Goal: Information Seeking & Learning: Compare options

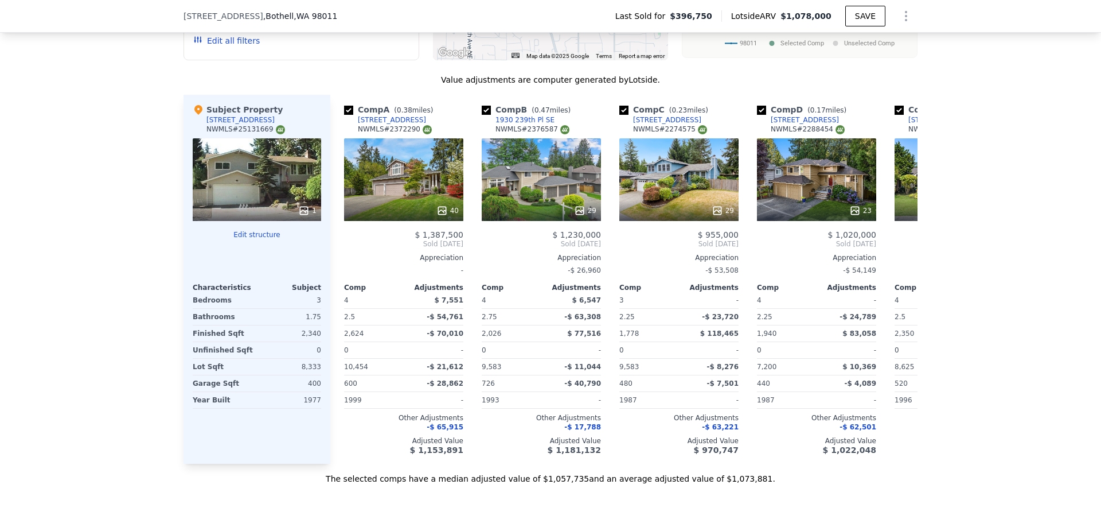
scroll to position [1160, 0]
click at [909, 248] on icon at bounding box center [904, 243] width 23 height 23
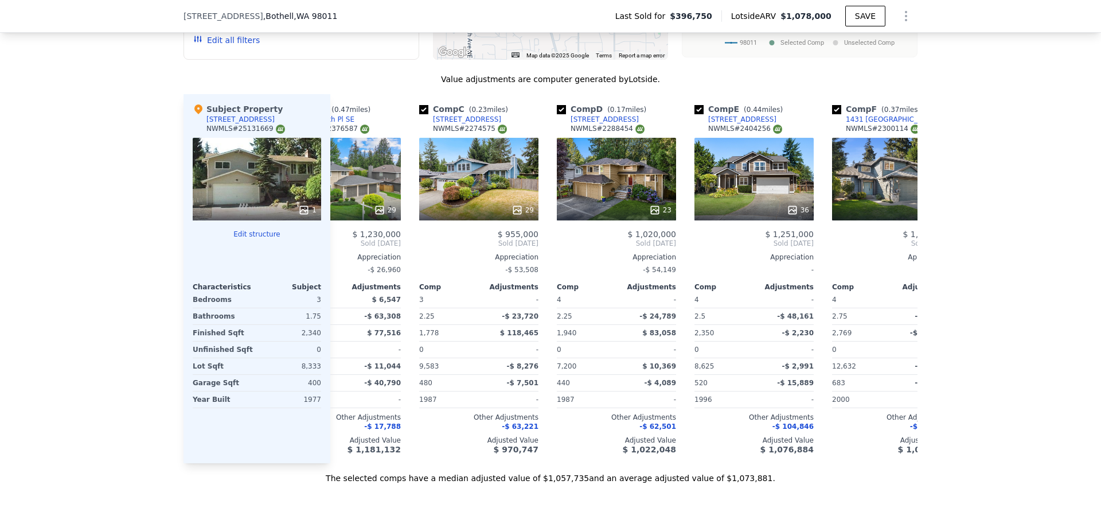
scroll to position [0, 275]
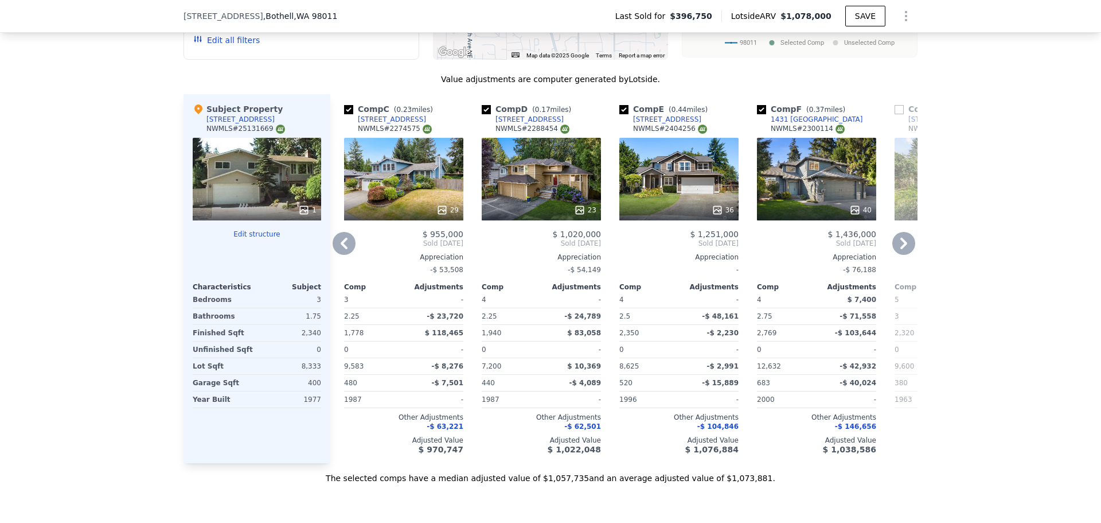
click at [339, 255] on icon at bounding box center [344, 243] width 23 height 23
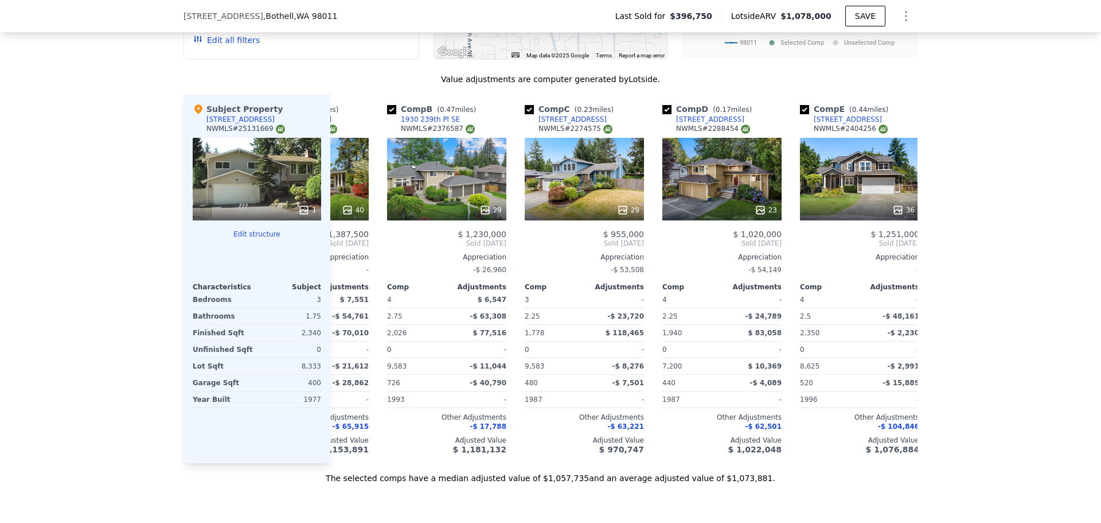
scroll to position [0, 0]
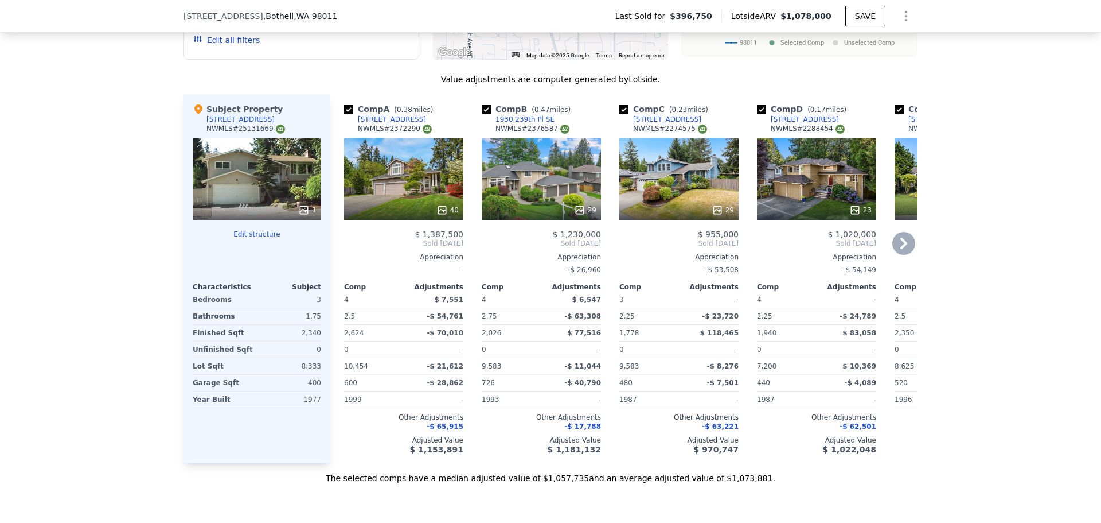
click at [905, 248] on icon at bounding box center [904, 243] width 23 height 23
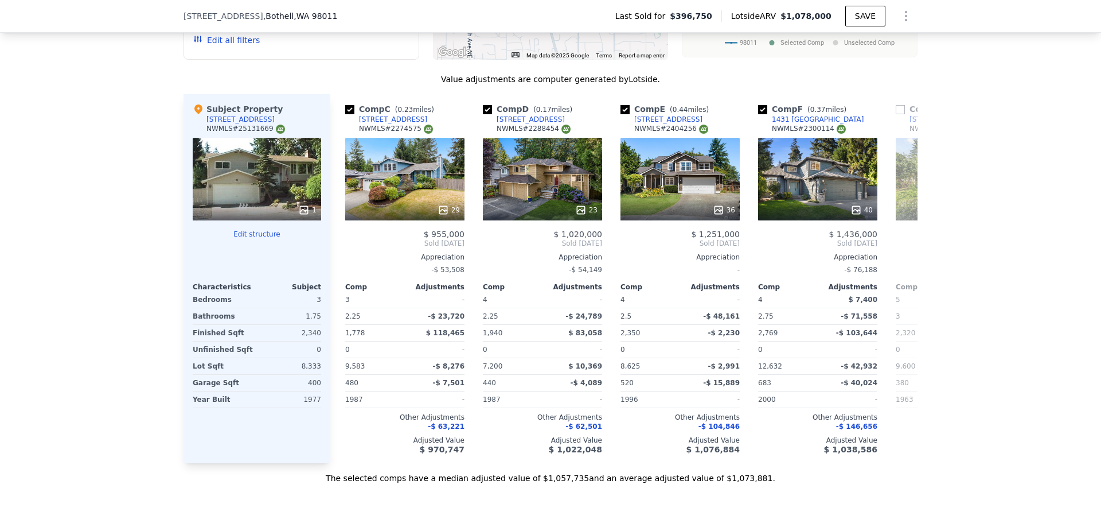
scroll to position [0, 275]
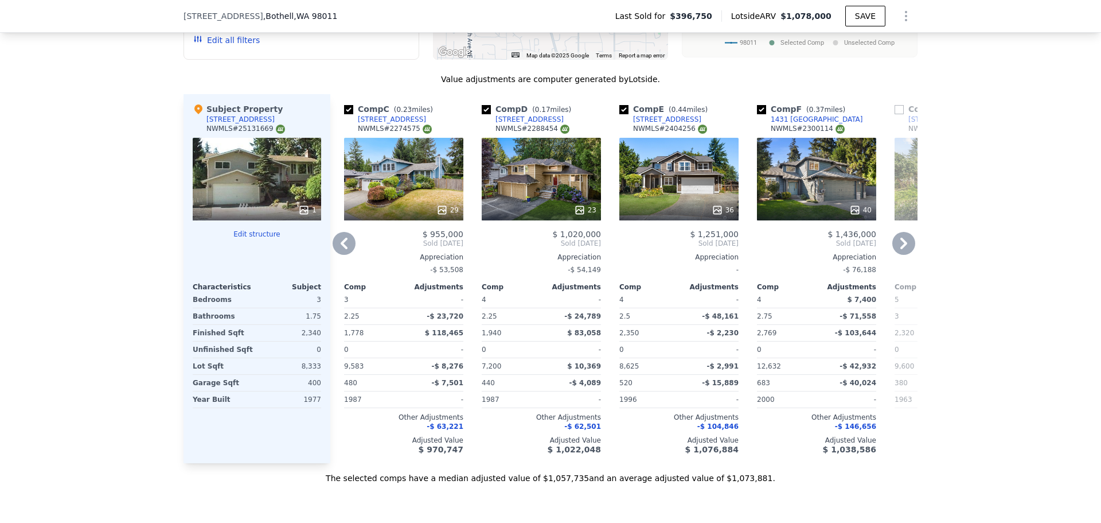
click at [905, 248] on icon at bounding box center [904, 243] width 23 height 23
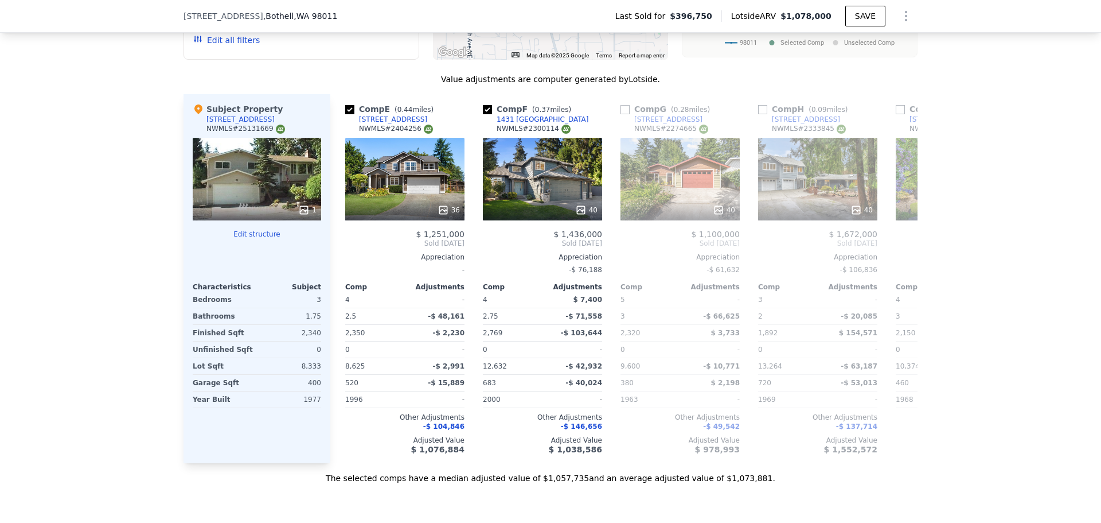
scroll to position [0, 551]
click at [905, 248] on icon at bounding box center [904, 243] width 23 height 23
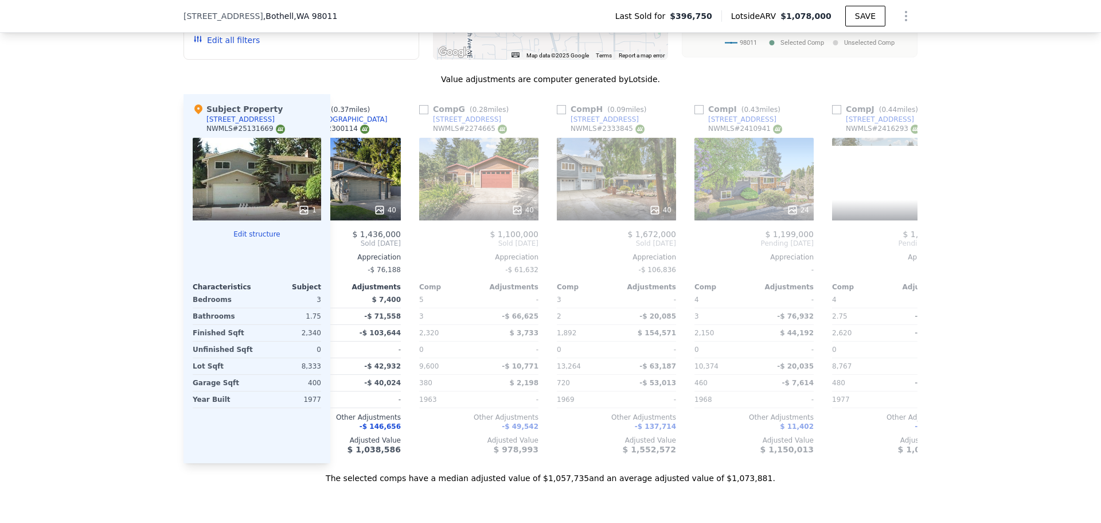
scroll to position [0, 826]
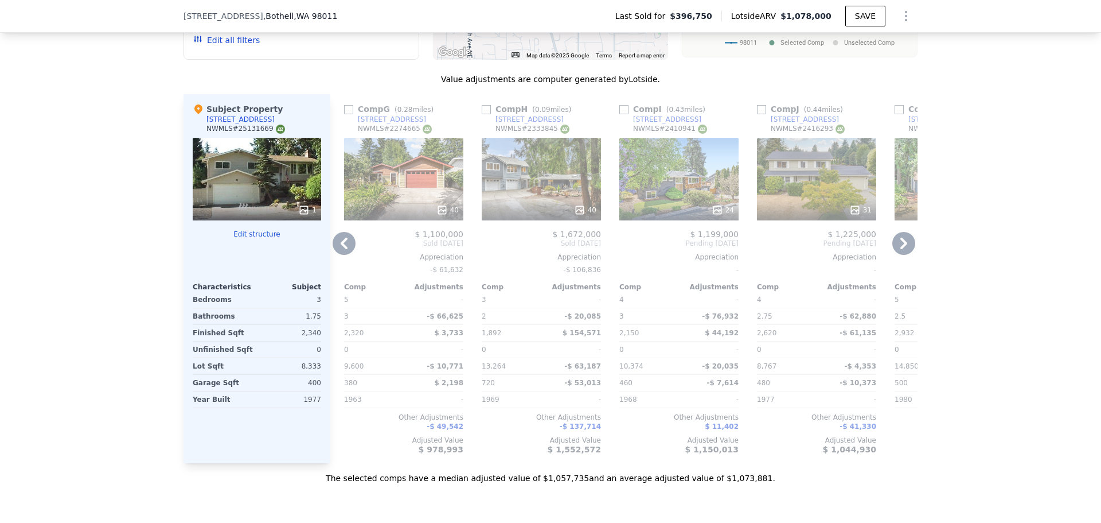
click at [333, 255] on icon at bounding box center [344, 243] width 23 height 23
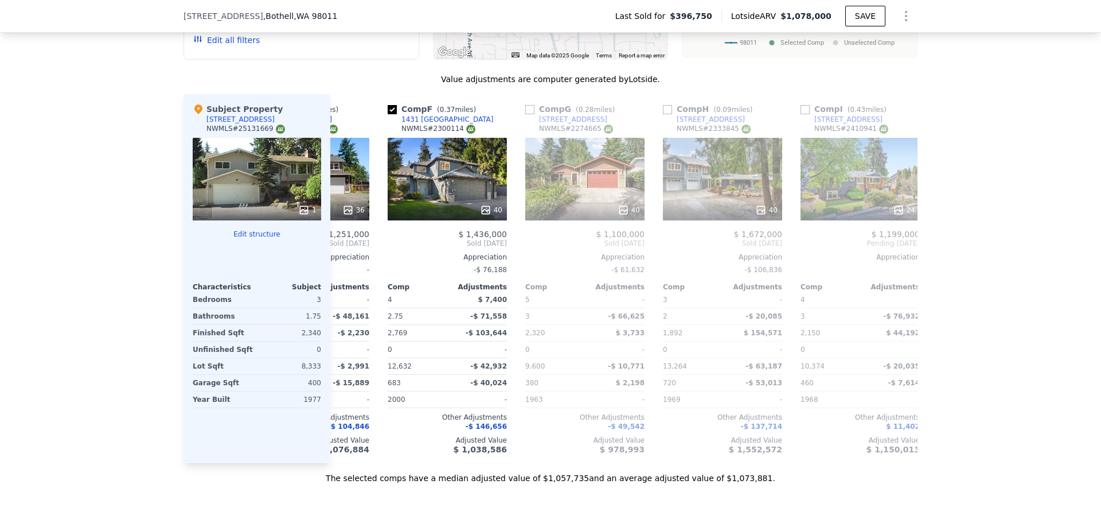
scroll to position [0, 551]
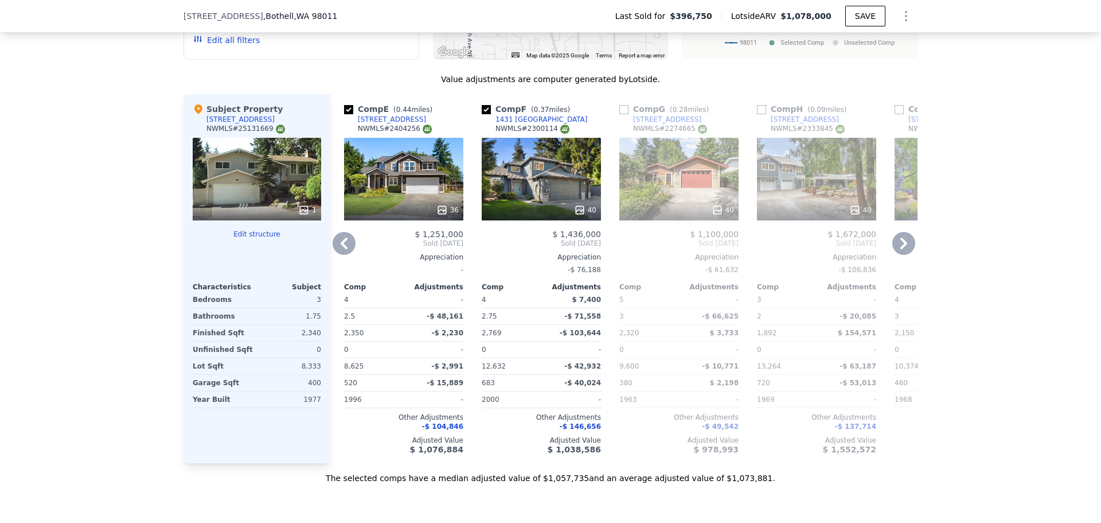
click at [333, 255] on icon at bounding box center [344, 243] width 23 height 23
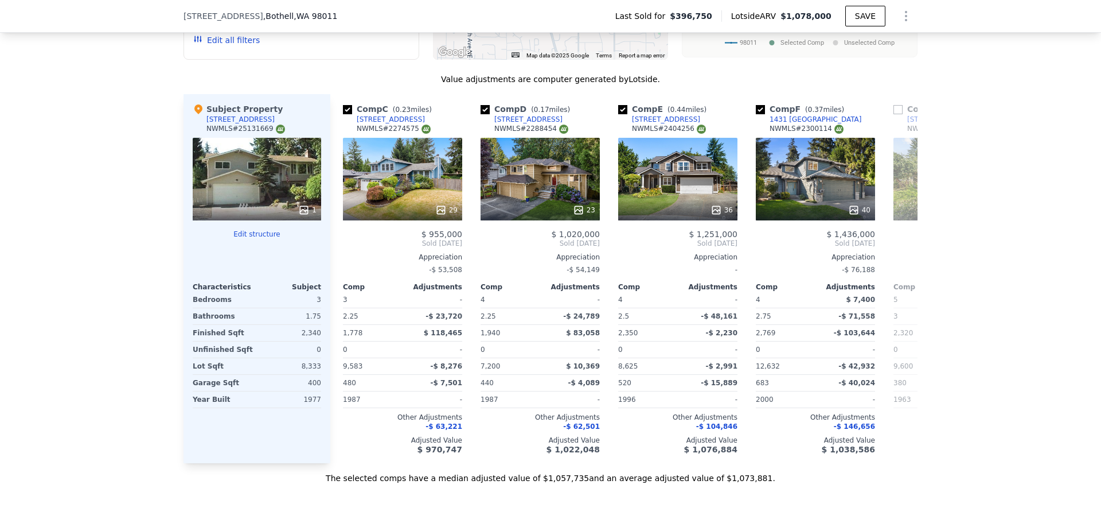
scroll to position [0, 275]
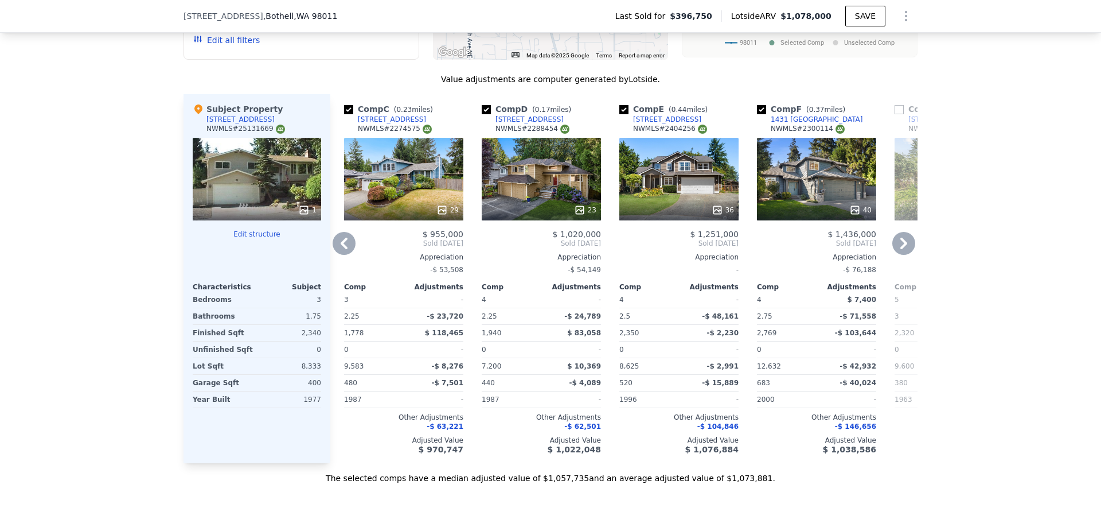
click at [333, 255] on icon at bounding box center [344, 243] width 23 height 23
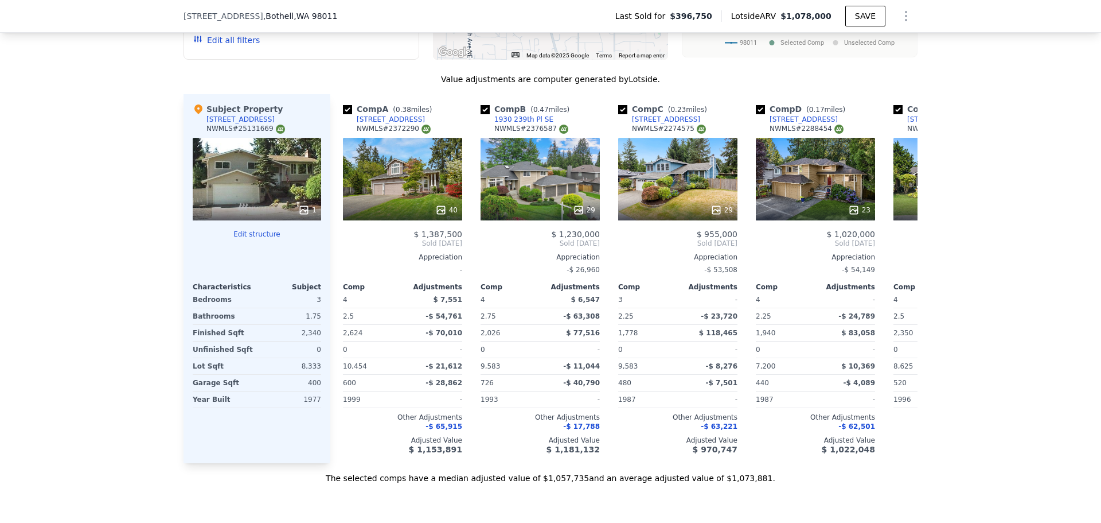
scroll to position [0, 0]
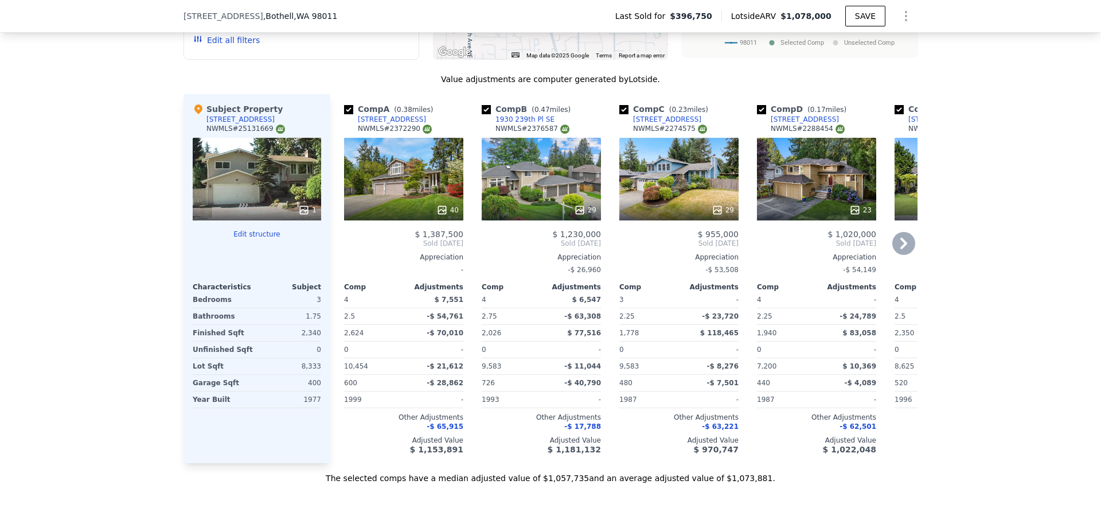
click at [331, 255] on div "Comp A ( 0.38 miles) [STREET_ADDRESS] # 2372290 40 $ 1,387,500 Sold [DATE] Appr…" at bounding box center [399, 278] width 138 height 369
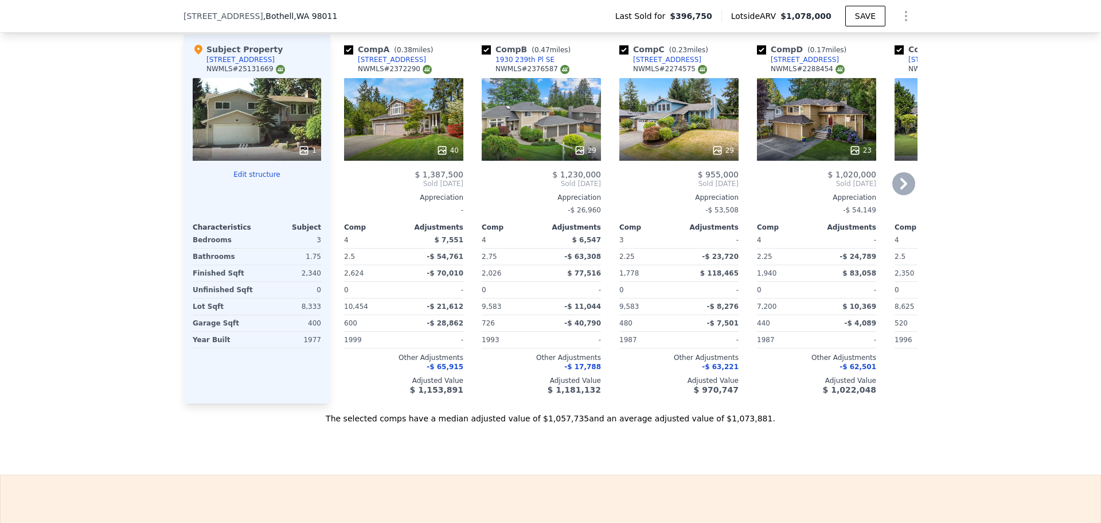
scroll to position [1201, 0]
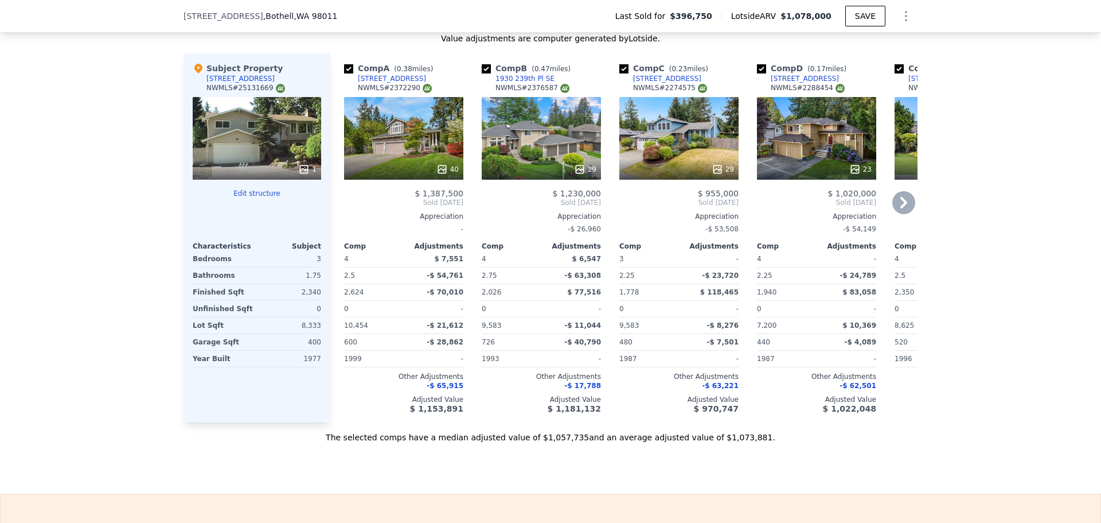
click at [715, 124] on div "29" at bounding box center [679, 138] width 119 height 83
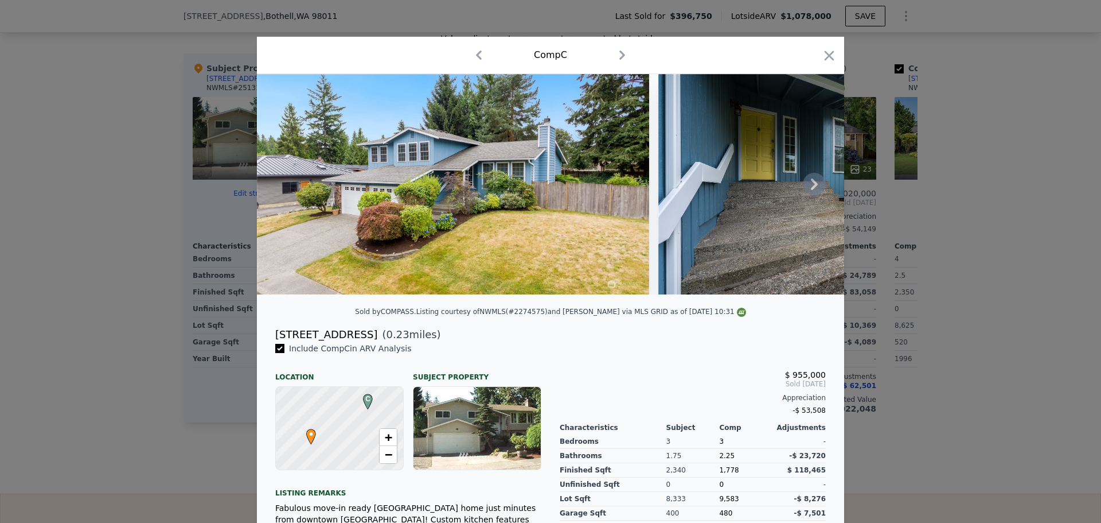
click at [818, 184] on icon at bounding box center [814, 184] width 23 height 23
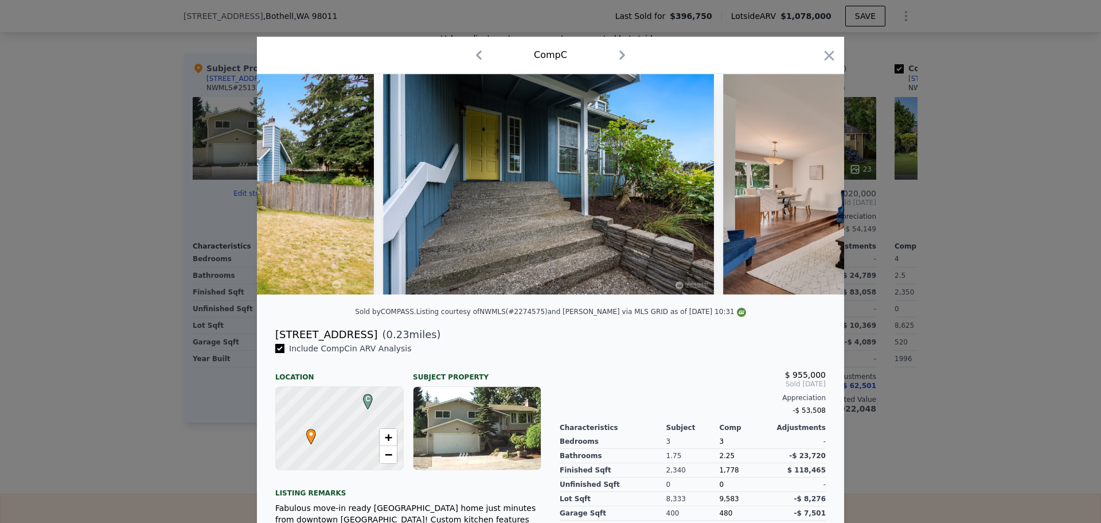
click at [818, 184] on div at bounding box center [550, 184] width 587 height 220
click at [818, 194] on icon at bounding box center [814, 184] width 23 height 23
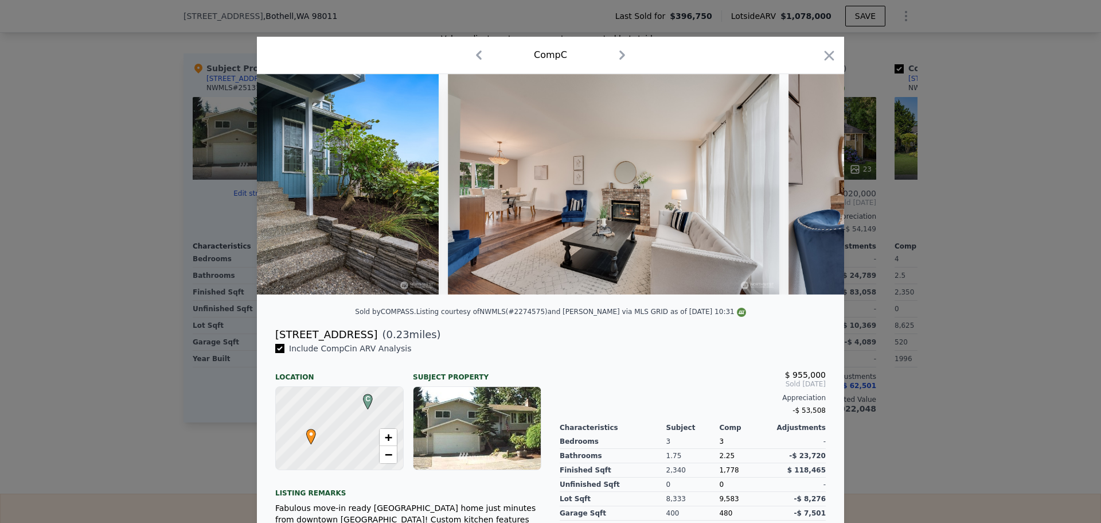
click at [812, 191] on img at bounding box center [955, 184] width 332 height 220
click at [812, 191] on icon at bounding box center [814, 184] width 23 height 23
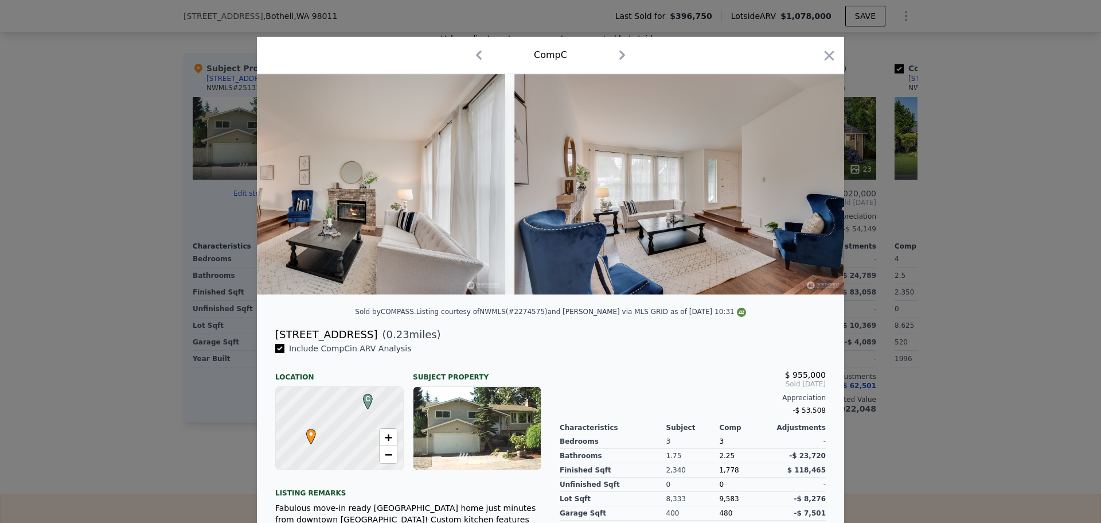
scroll to position [0, 826]
click at [812, 191] on div at bounding box center [550, 184] width 587 height 220
click at [812, 191] on icon at bounding box center [814, 184] width 23 height 23
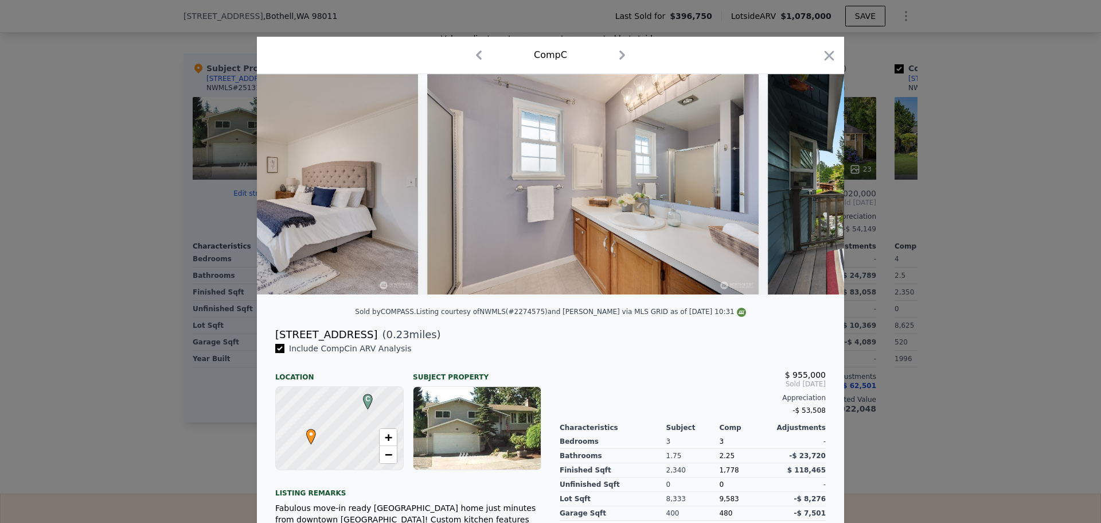
scroll to position [0, 6721]
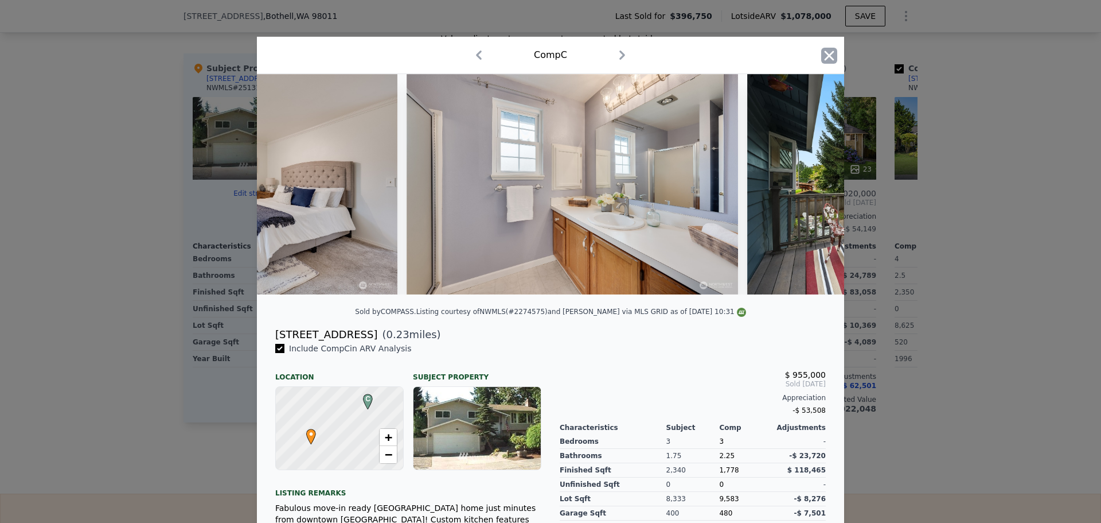
click at [826, 44] on div "Comp C" at bounding box center [550, 55] width 587 height 37
click at [828, 54] on icon "button" at bounding box center [830, 55] width 10 height 10
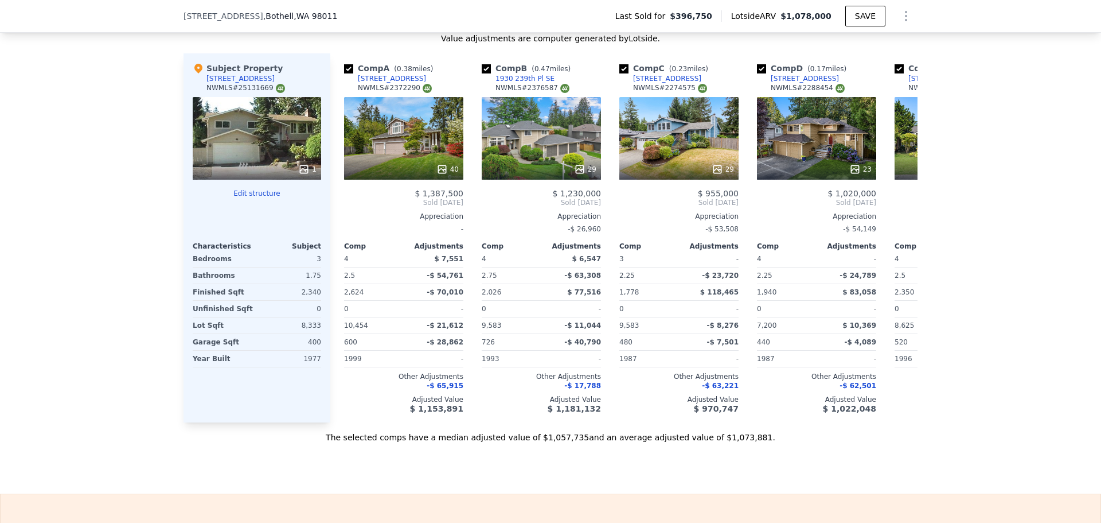
click at [992, 119] on div "We found 12 sales that match your search Listings provided by NWMLS Filters Map…" at bounding box center [550, 114] width 1101 height 658
